Goal: Navigation & Orientation: Find specific page/section

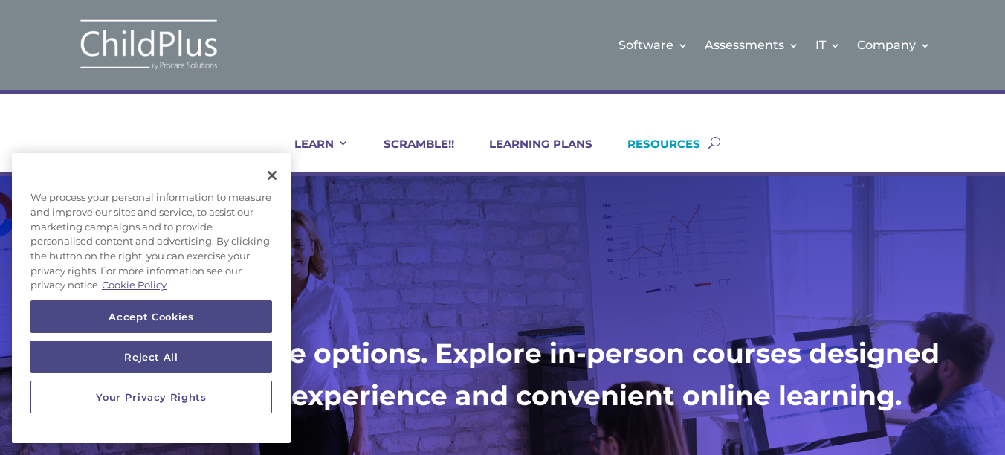
click at [652, 143] on link "RESOURCES" at bounding box center [654, 155] width 91 height 36
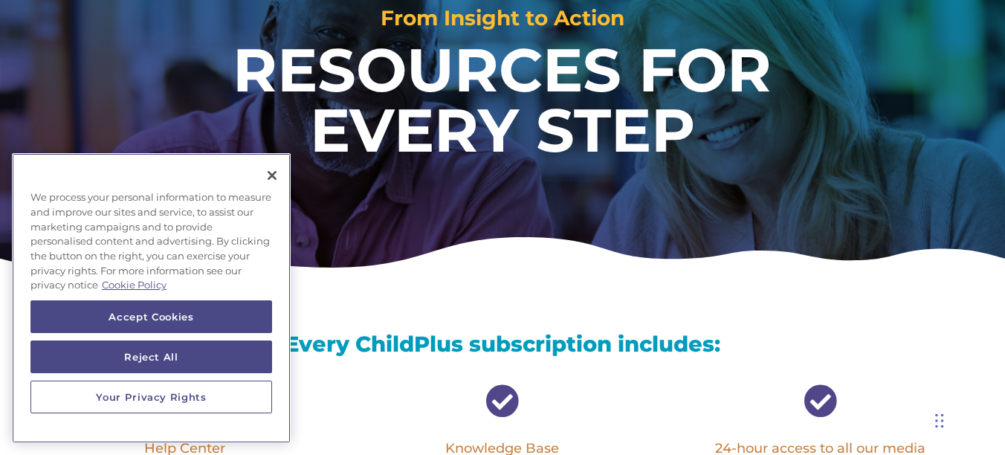
scroll to position [218, 0]
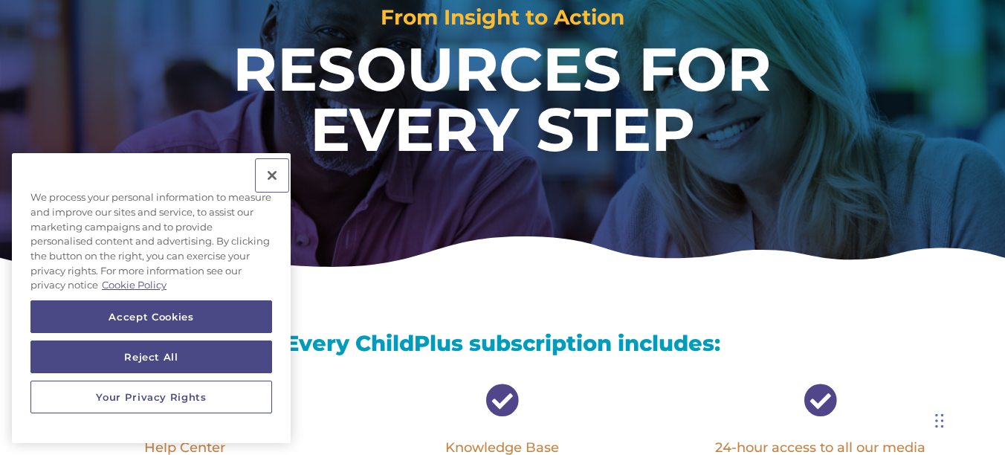
click at [276, 175] on button "Close" at bounding box center [272, 175] width 33 height 33
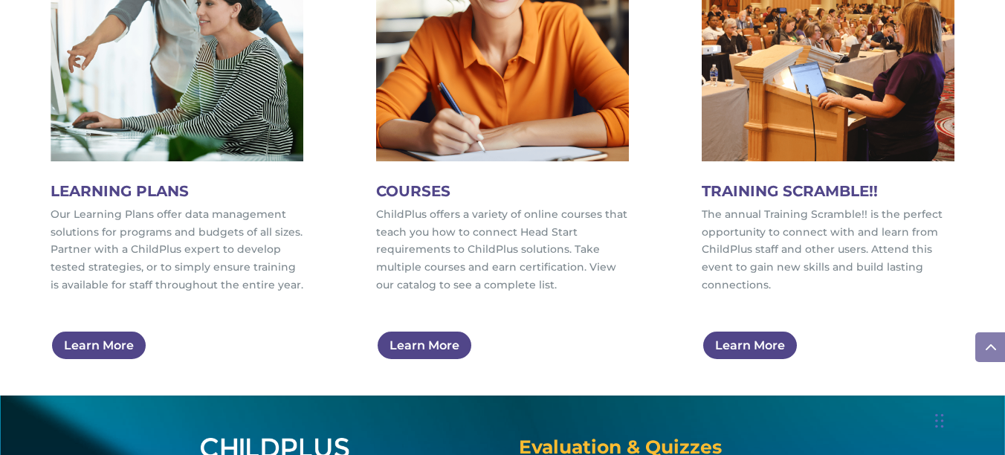
scroll to position [895, 0]
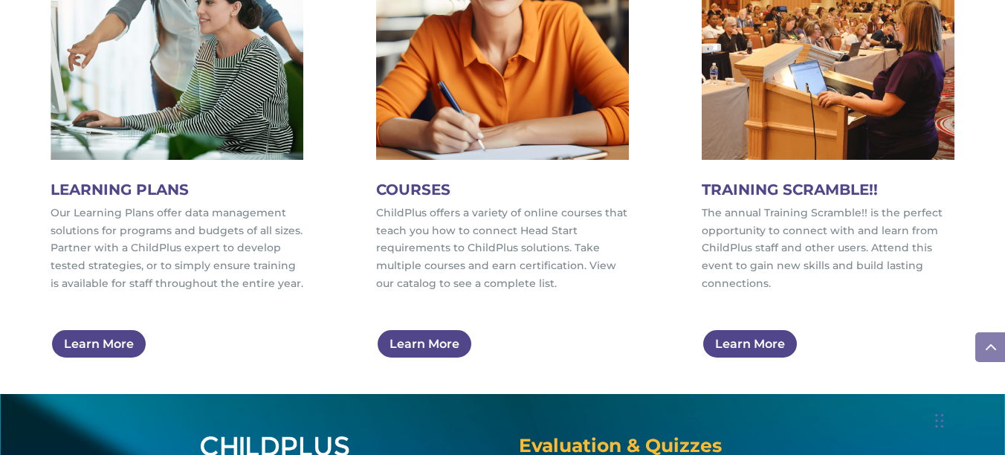
click at [985, 350] on span at bounding box center [990, 347] width 30 height 30
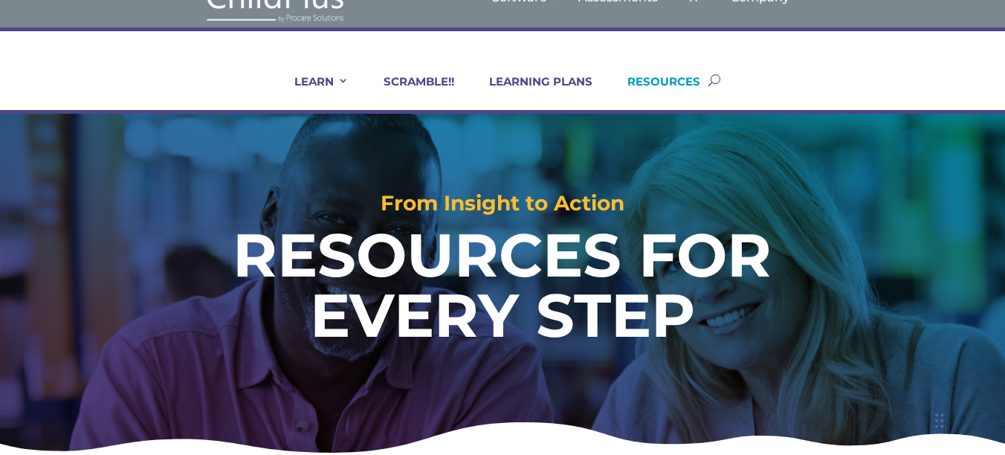
scroll to position [0, 0]
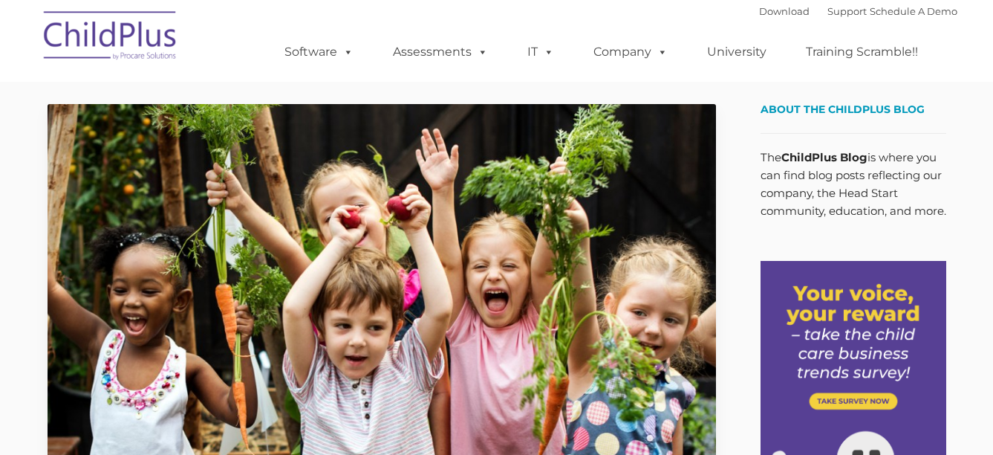
type input ""
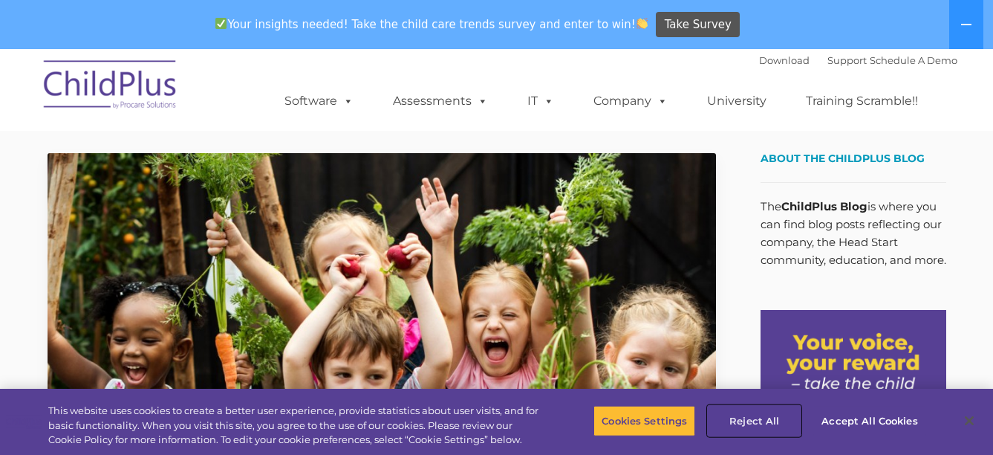
click at [760, 418] on button "Reject All" at bounding box center [754, 420] width 93 height 31
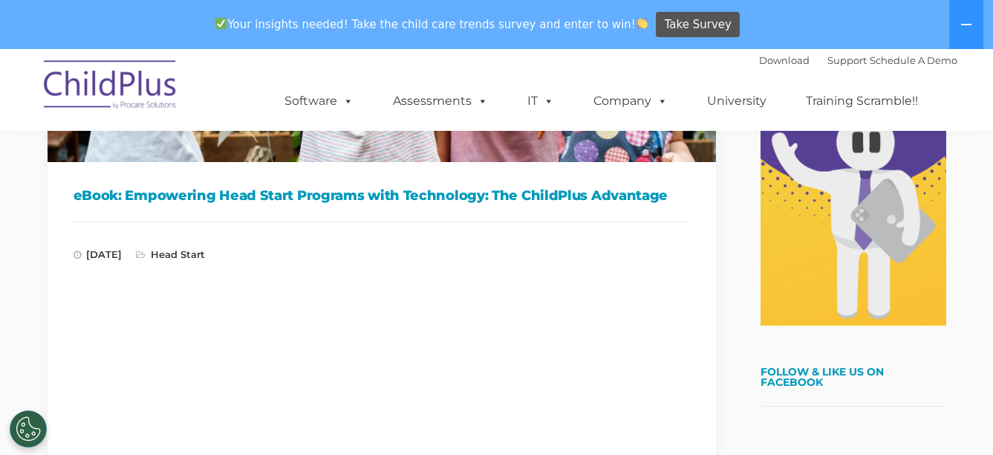
scroll to position [349, 0]
